Goal: Task Accomplishment & Management: Use online tool/utility

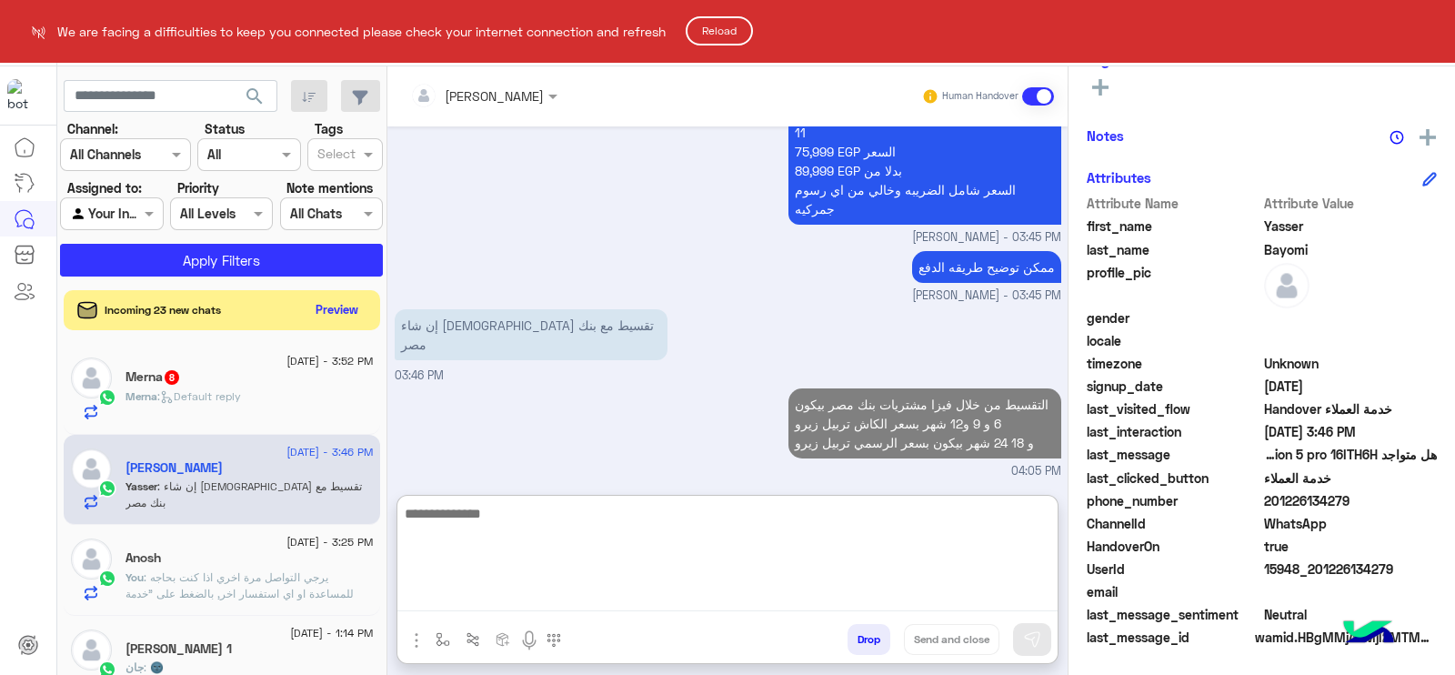
scroll to position [2161, 0]
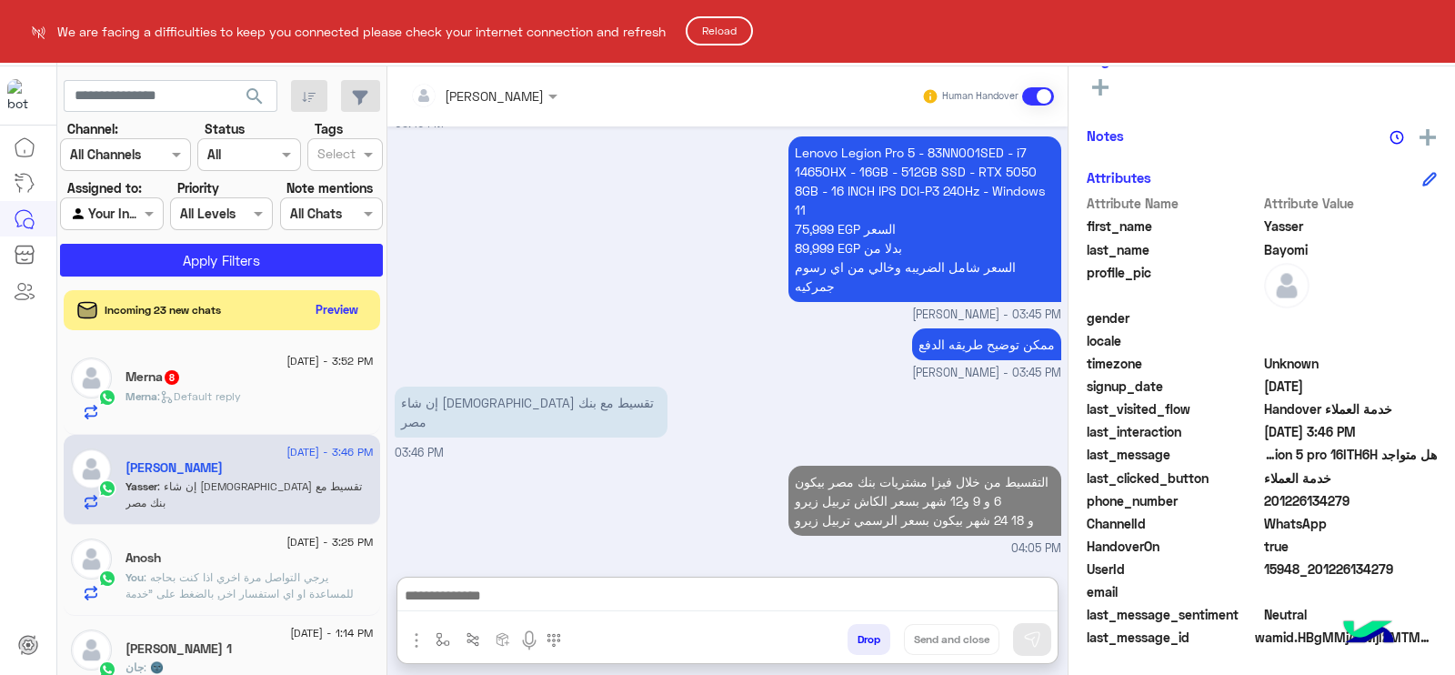
click at [726, 25] on button "Reload" at bounding box center [719, 30] width 67 height 29
